Goal: Communication & Community: Answer question/provide support

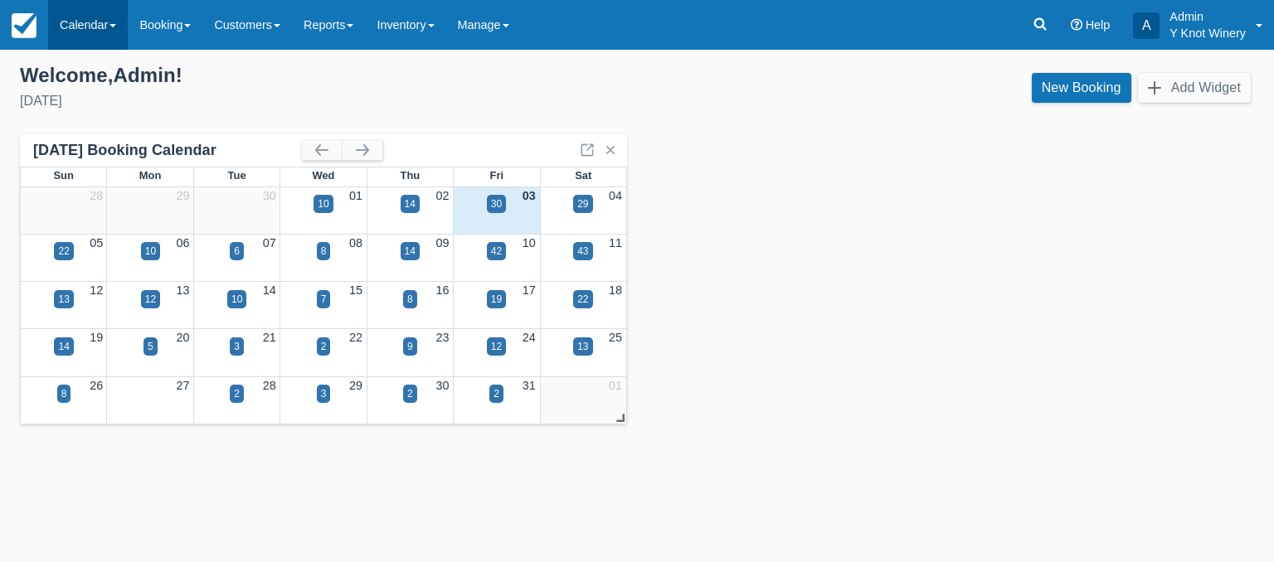
click at [114, 21] on link "Calendar" at bounding box center [88, 25] width 80 height 50
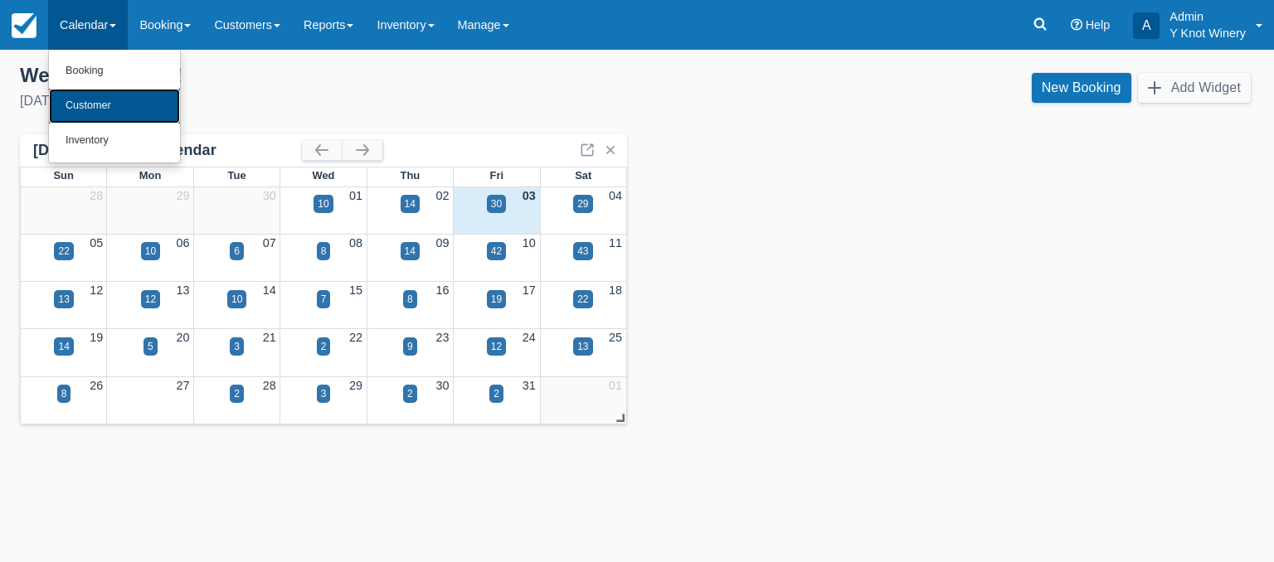
click at [127, 108] on link "Customer" at bounding box center [114, 106] width 131 height 35
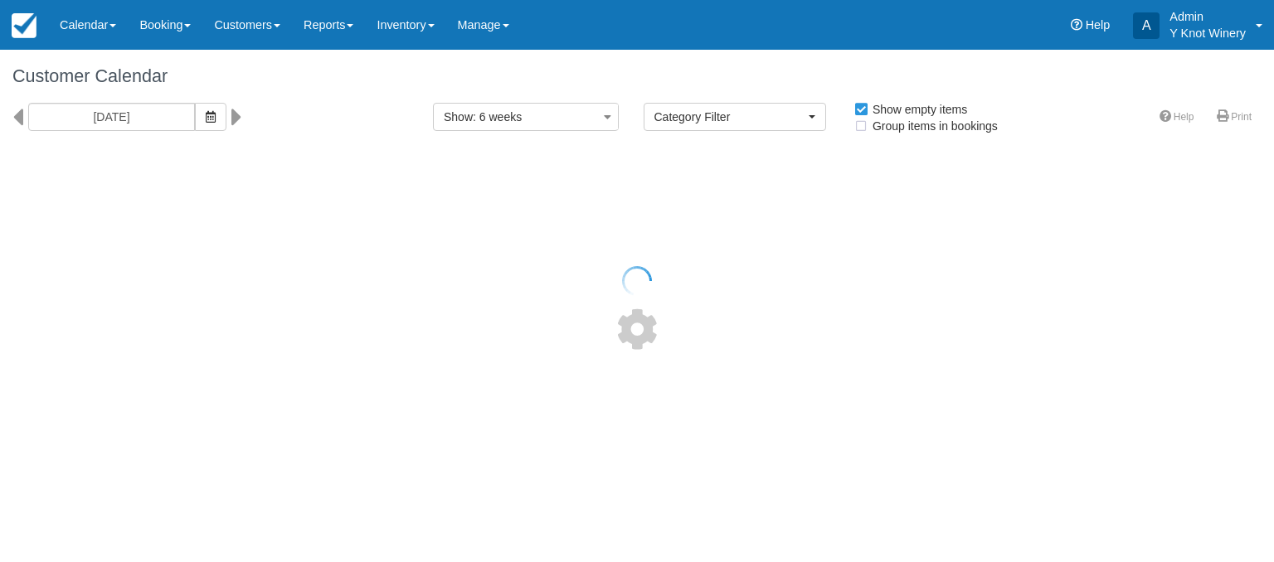
select select
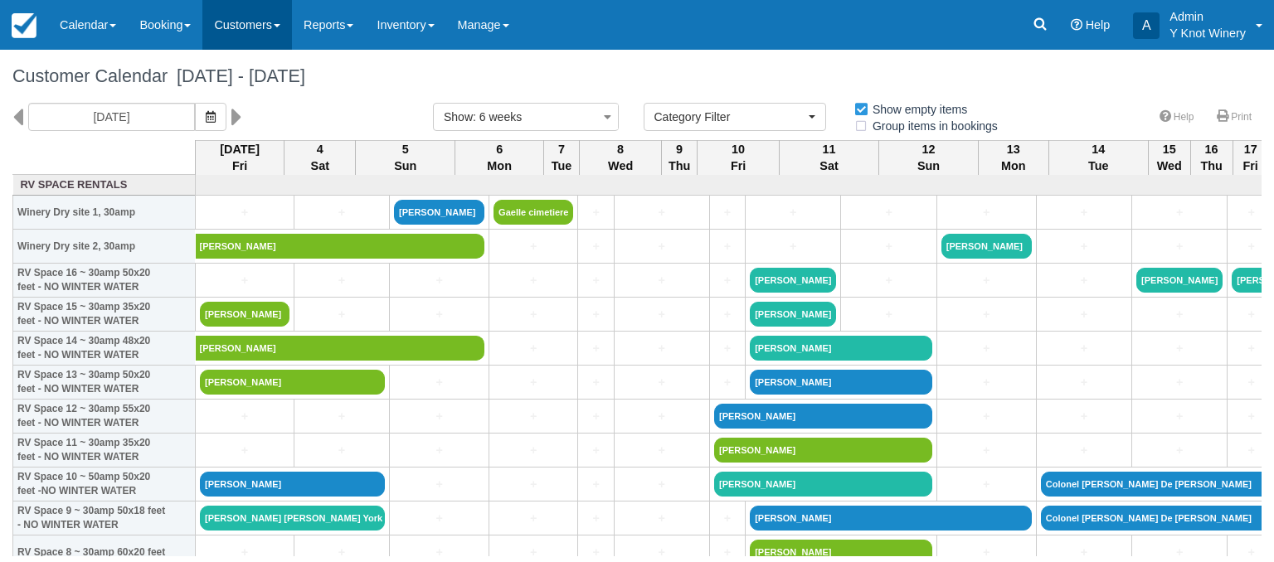
click at [280, 25] on span at bounding box center [277, 25] width 7 height 3
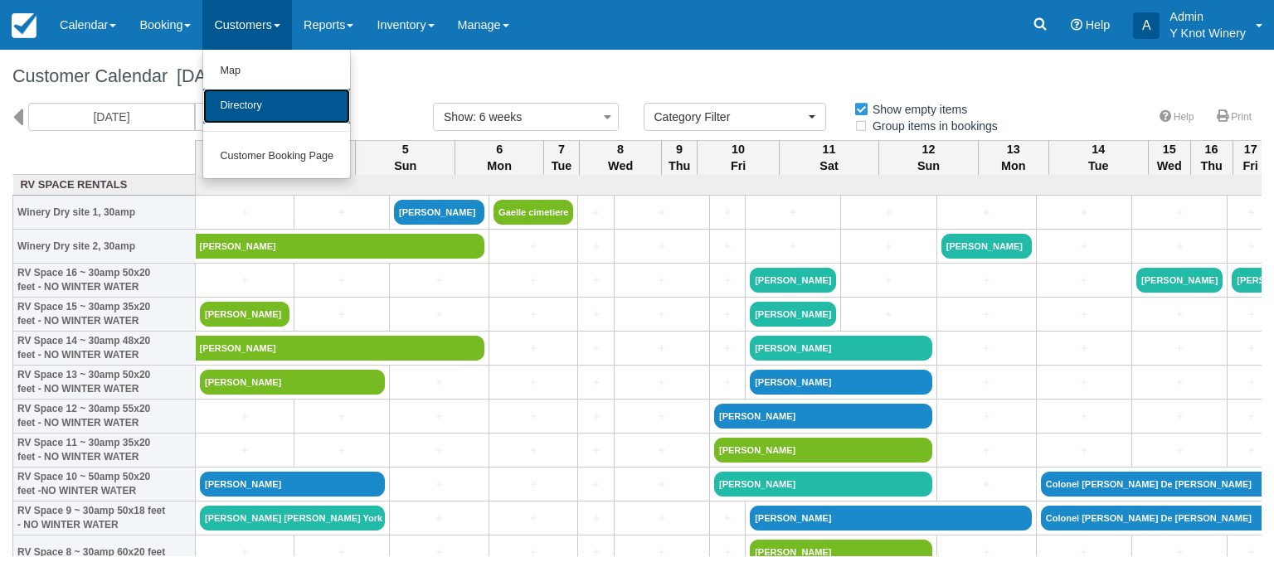
click at [272, 100] on link "Directory" at bounding box center [276, 106] width 147 height 35
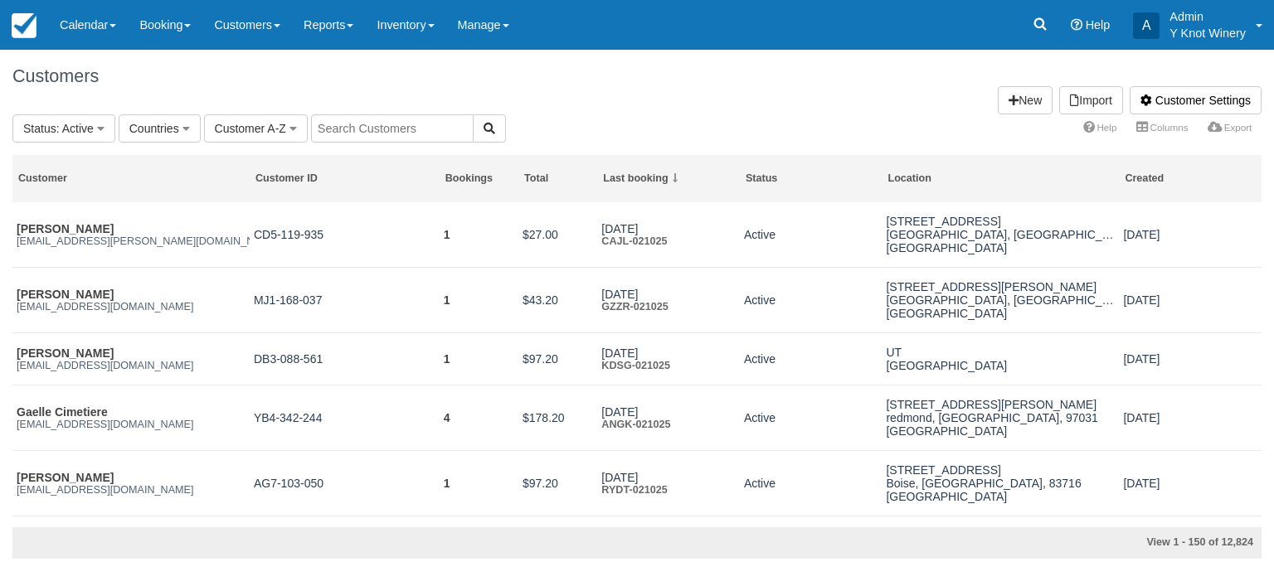
click at [363, 127] on input "text" at bounding box center [392, 128] width 163 height 28
type input "caldara"
click at [476, 128] on button "button" at bounding box center [489, 128] width 33 height 28
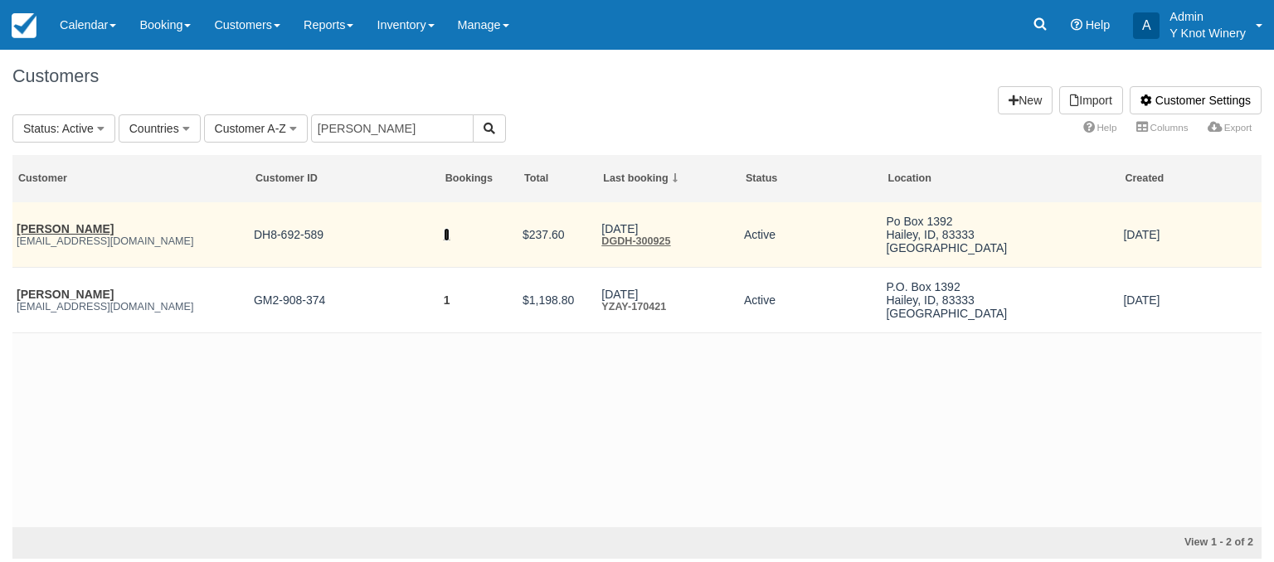
click at [450, 237] on link "1" at bounding box center [447, 234] width 7 height 13
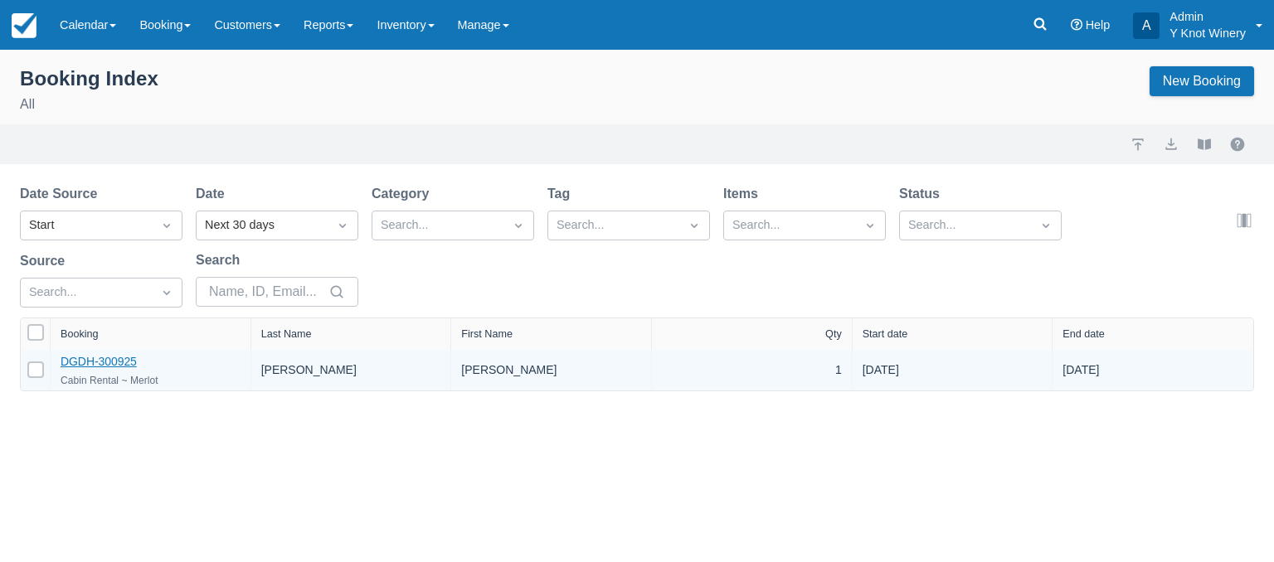
click at [124, 360] on link "DGDH-300925" at bounding box center [99, 361] width 76 height 13
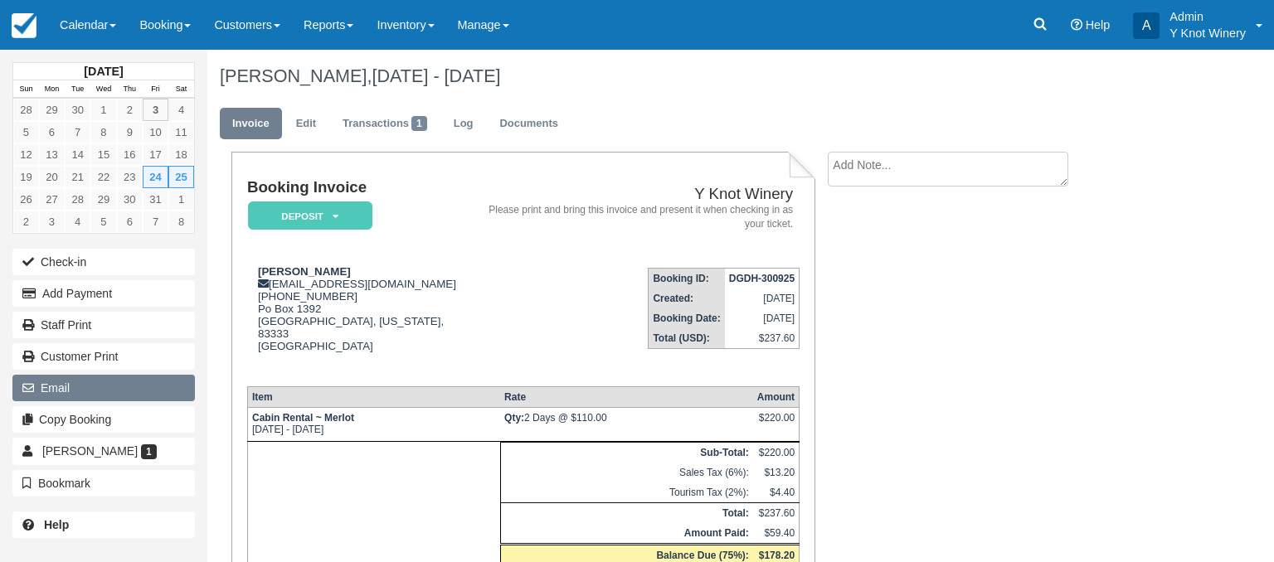
click at [163, 388] on button "Email" at bounding box center [103, 388] width 183 height 27
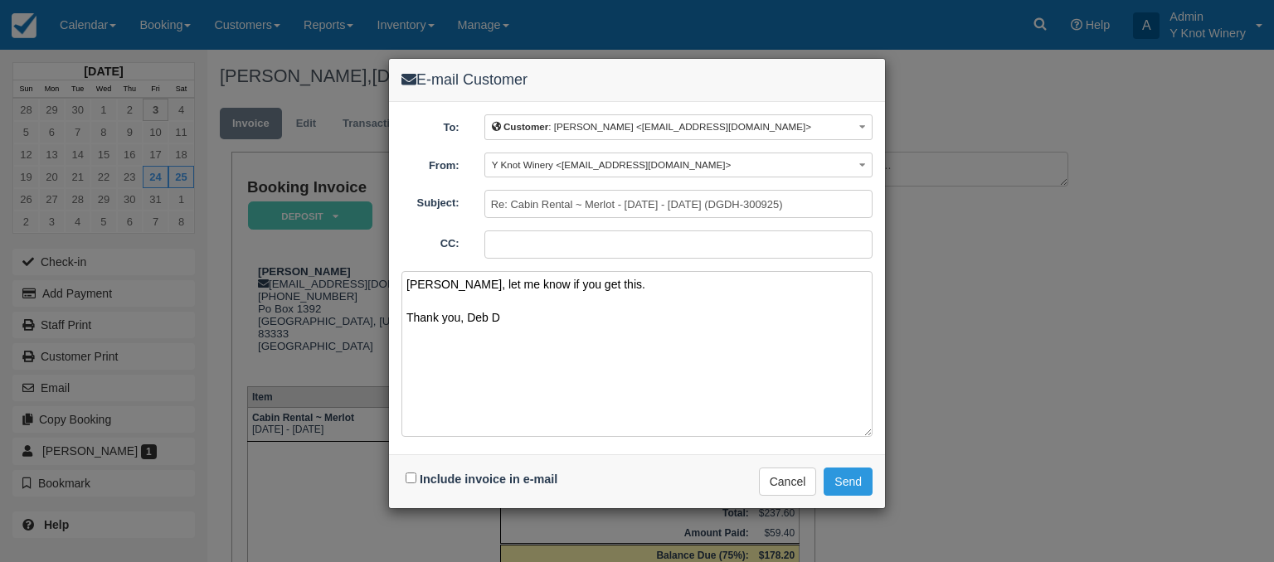
type textarea "[PERSON_NAME], let me know if you get this. Thank you, Deb D"
click at [413, 468] on div "Include invoice in e-mail" at bounding box center [484, 480] width 164 height 24
click at [411, 475] on input "Include invoice in e-mail" at bounding box center [411, 478] width 11 height 11
checkbox input "true"
click at [854, 481] on button "Send" at bounding box center [848, 482] width 49 height 28
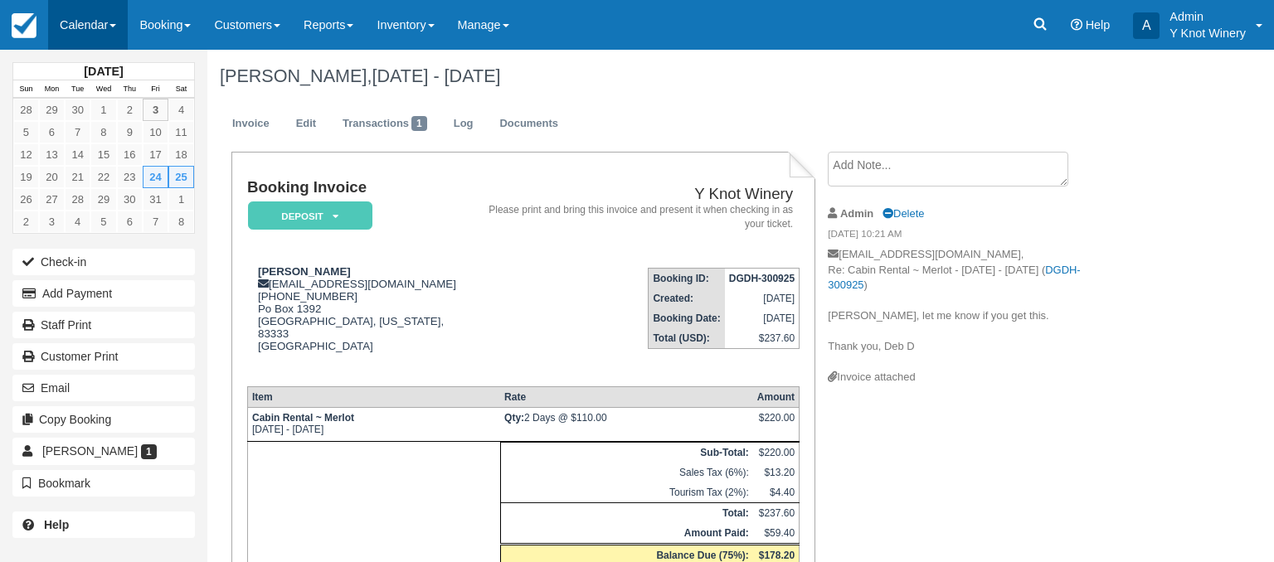
click at [109, 32] on link "Calendar" at bounding box center [88, 25] width 80 height 50
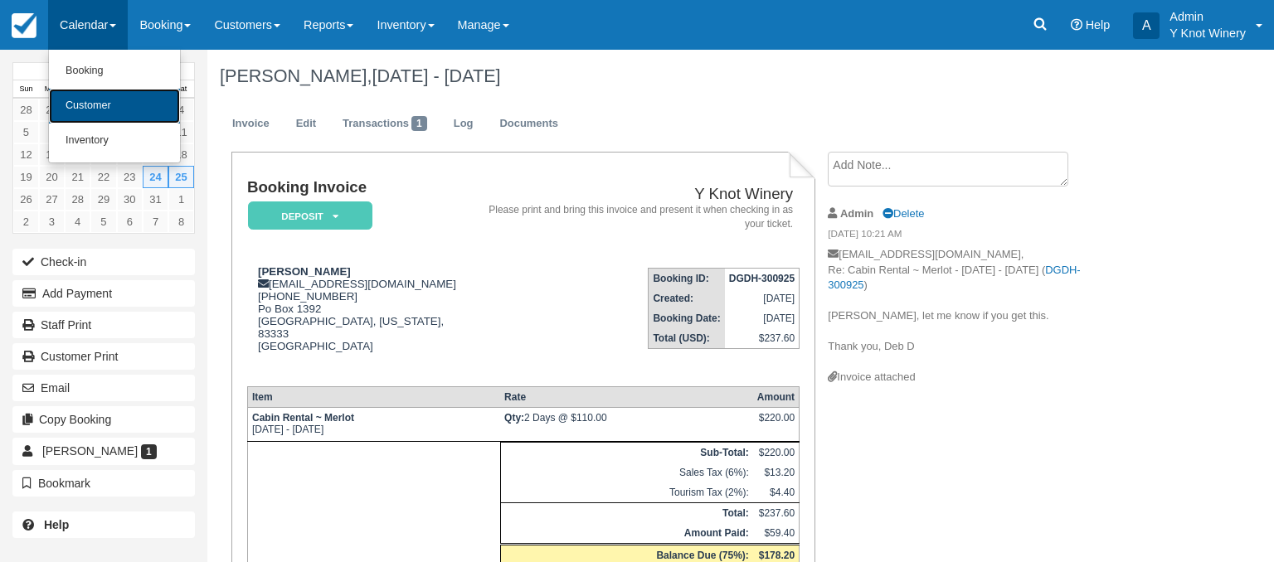
click at [112, 105] on link "Customer" at bounding box center [114, 106] width 131 height 35
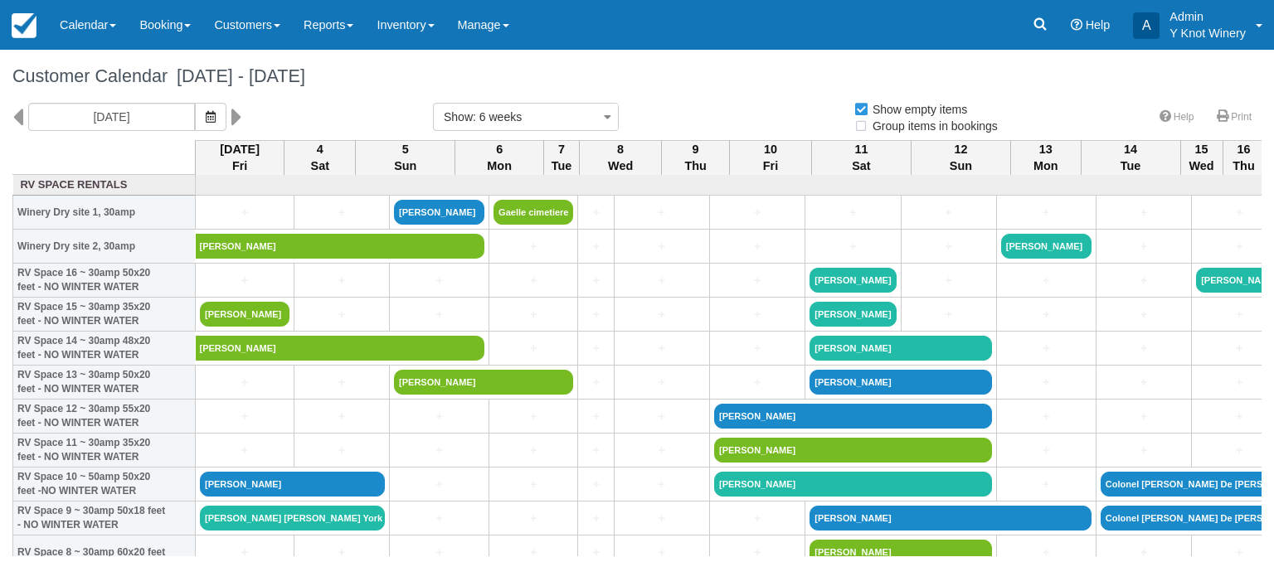
select select
click at [285, 32] on link "Customers" at bounding box center [247, 25] width 90 height 50
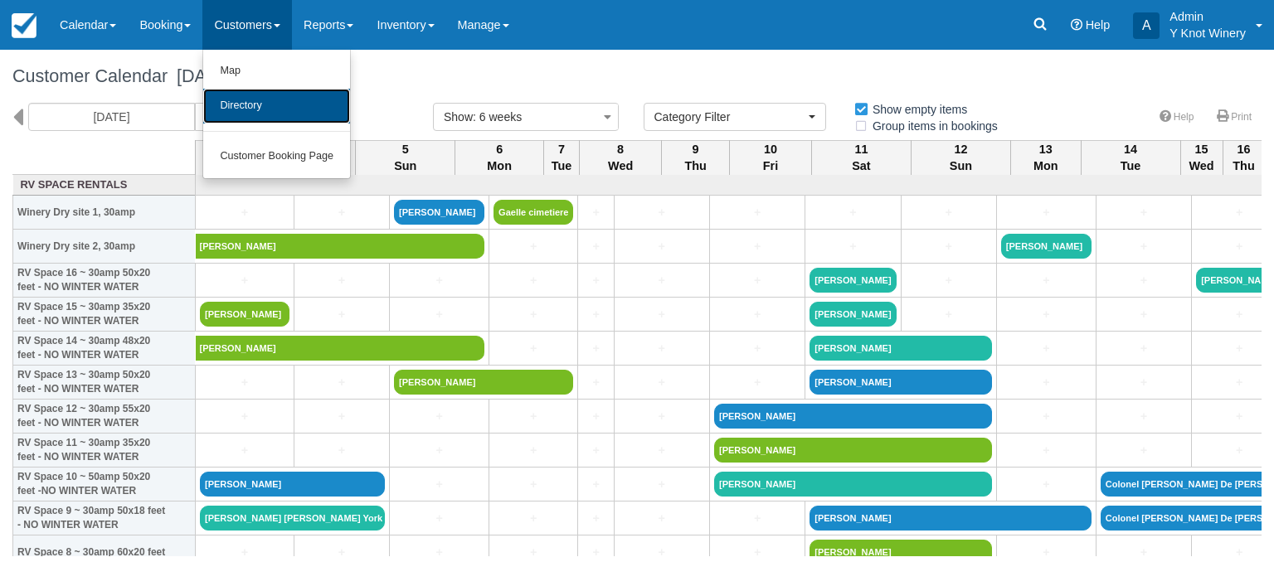
click at [269, 107] on link "Directory" at bounding box center [276, 106] width 147 height 35
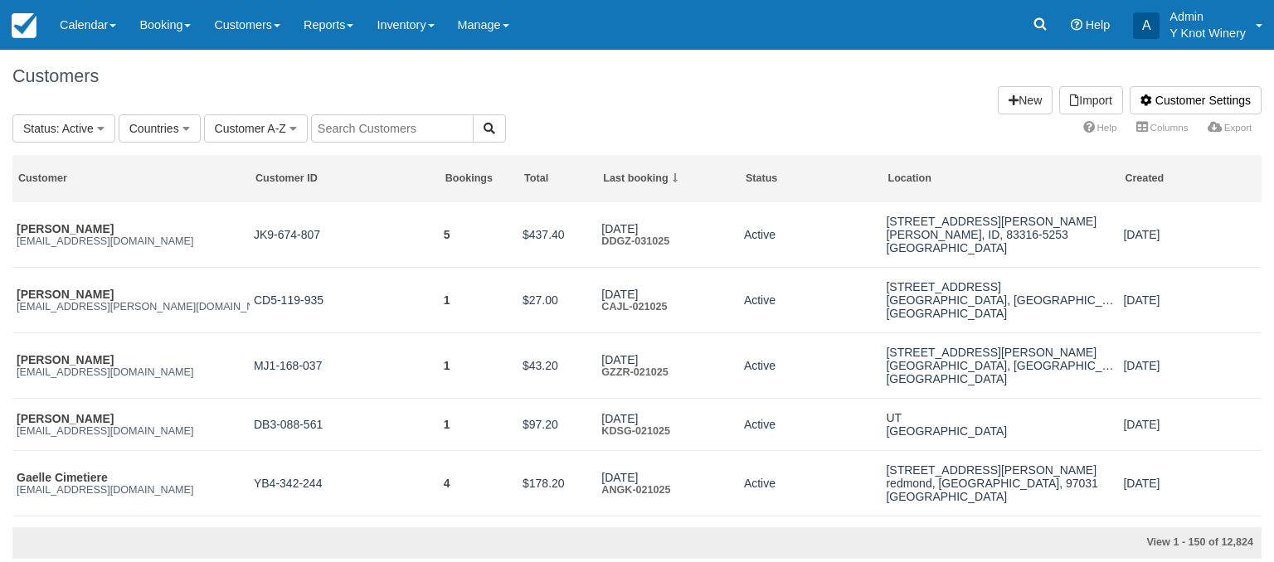
click at [358, 129] on input "text" at bounding box center [392, 128] width 163 height 28
type input "[PERSON_NAME]"
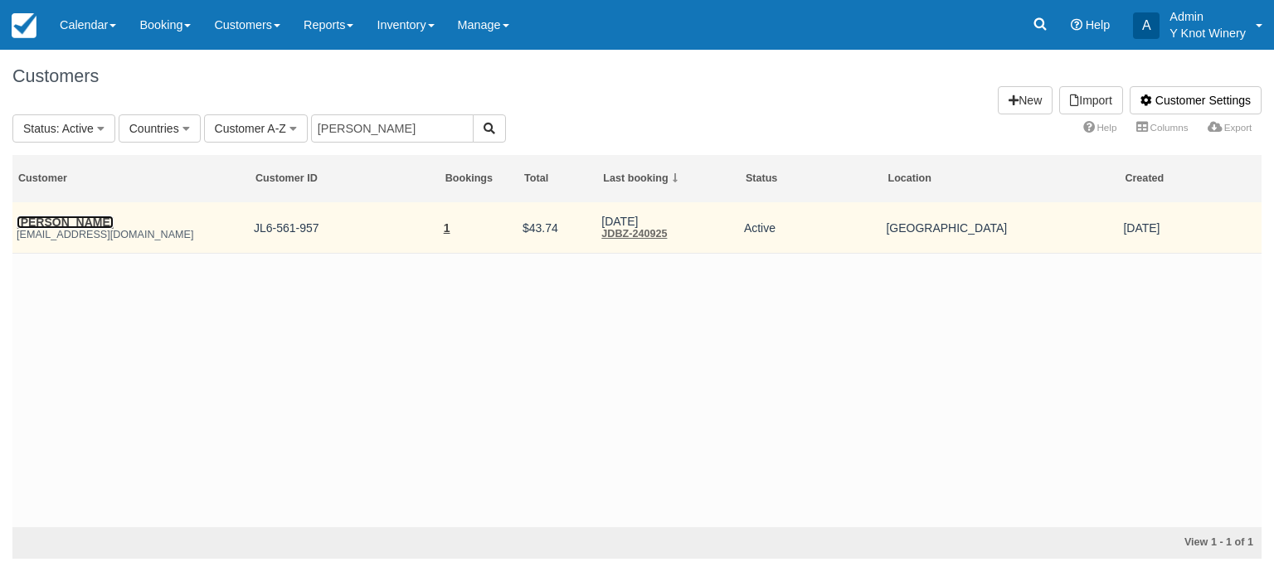
click at [55, 225] on link "[PERSON_NAME]" at bounding box center [65, 222] width 97 height 13
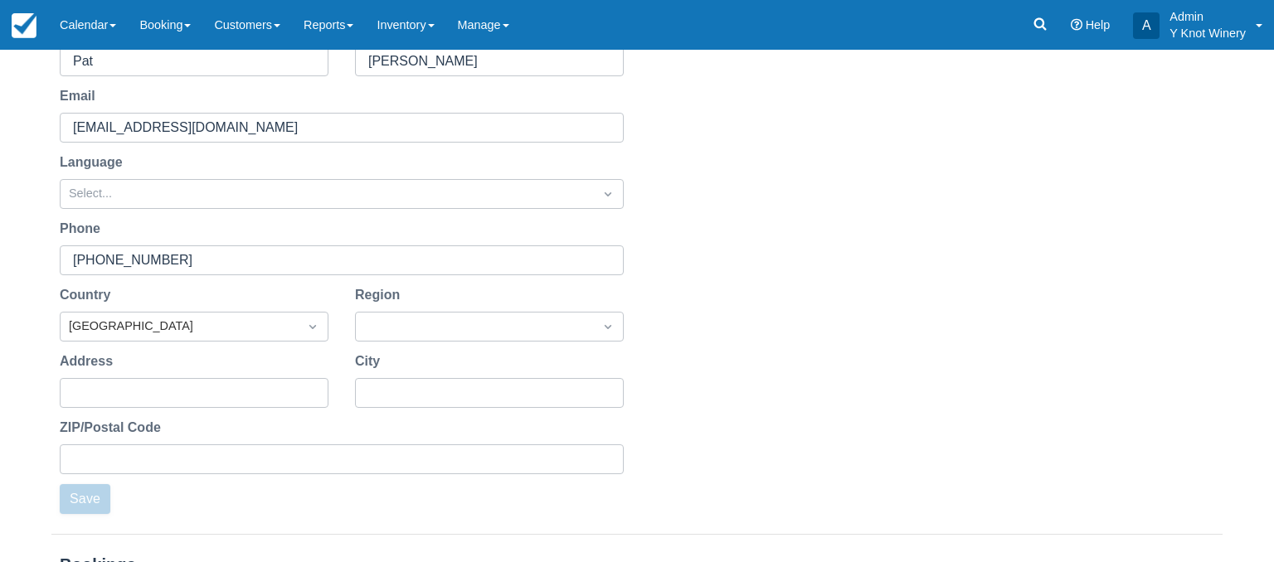
scroll to position [392, 0]
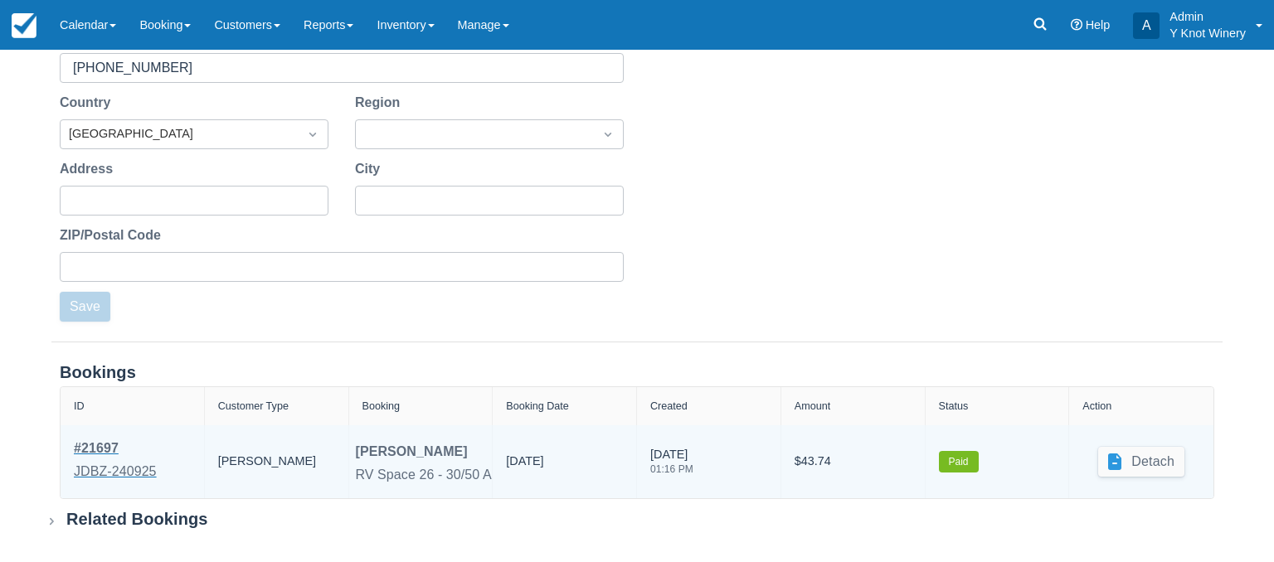
click at [108, 451] on div "# 21697" at bounding box center [115, 449] width 83 height 20
